Goal: Information Seeking & Learning: Learn about a topic

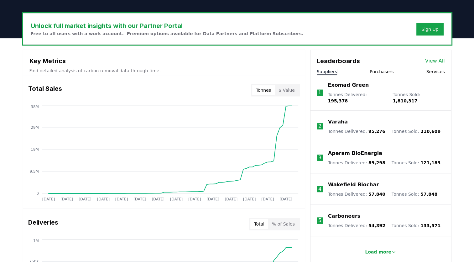
scroll to position [184, 0]
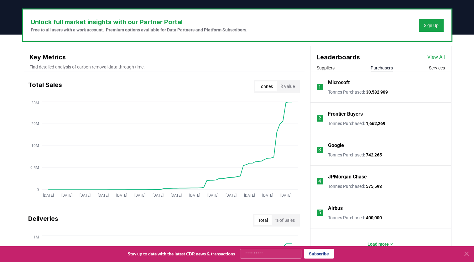
click at [380, 69] on button "Purchasers" at bounding box center [382, 68] width 22 height 6
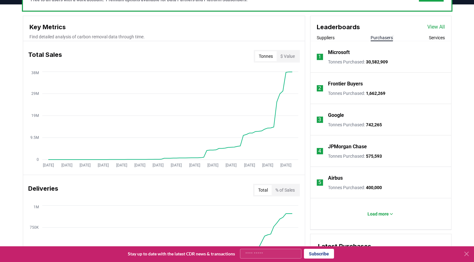
scroll to position [217, 0]
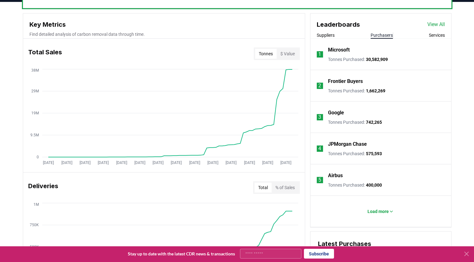
click at [345, 88] on p "Tonnes Purchased : 1,662,269" at bounding box center [356, 90] width 57 height 6
click at [341, 84] on p "Frontier Buyers" at bounding box center [345, 81] width 35 height 8
